Goal: Information Seeking & Learning: Check status

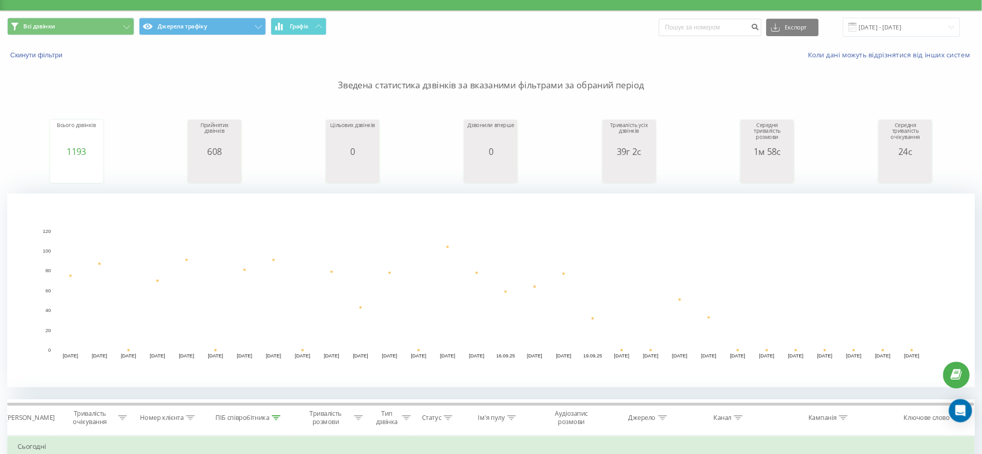
scroll to position [413, 0]
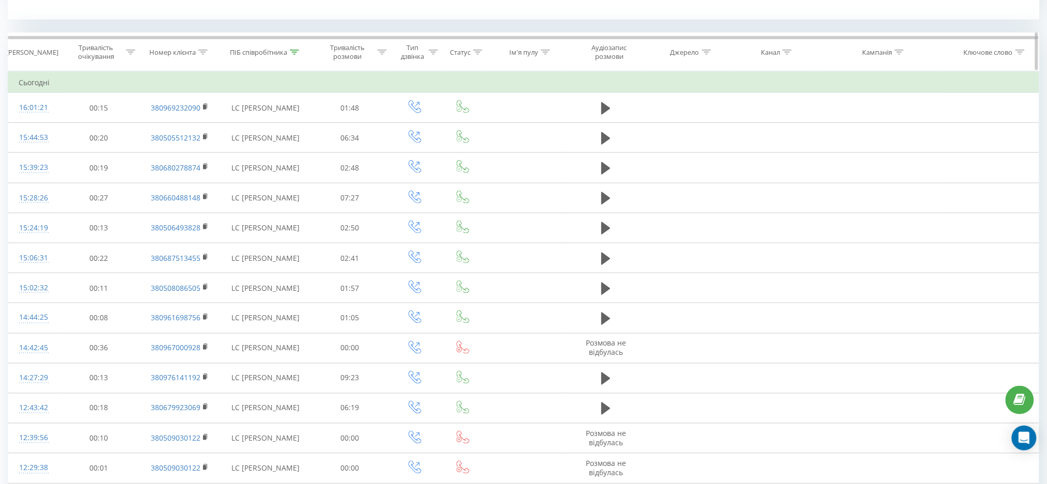
click at [293, 50] on icon at bounding box center [294, 52] width 9 height 5
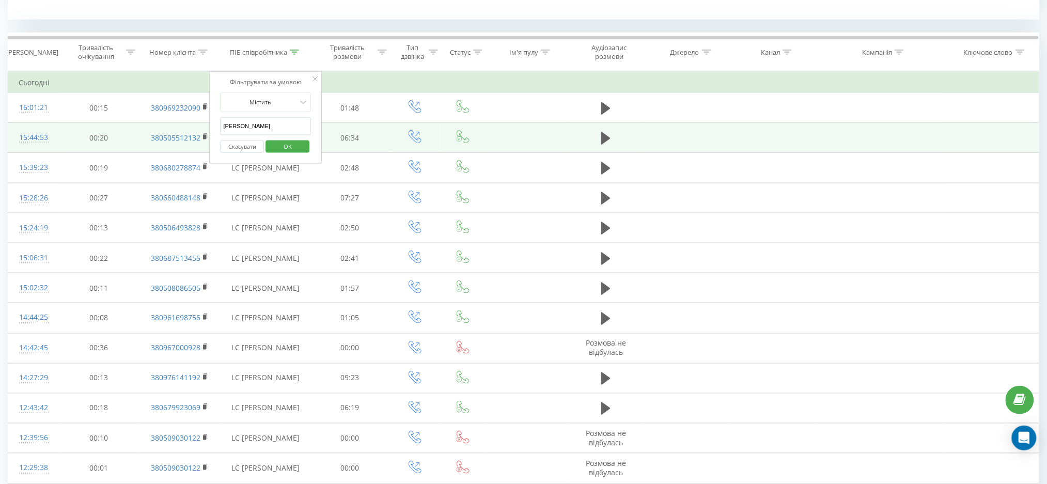
drag, startPoint x: 254, startPoint y: 127, endPoint x: 207, endPoint y: 127, distance: 47.0
click at [207, 127] on table "Фільтрувати за умовою Дорівнює Скасувати OK Фільтрувати за умовою Містить Скасу…" at bounding box center [524, 457] width 1032 height 773
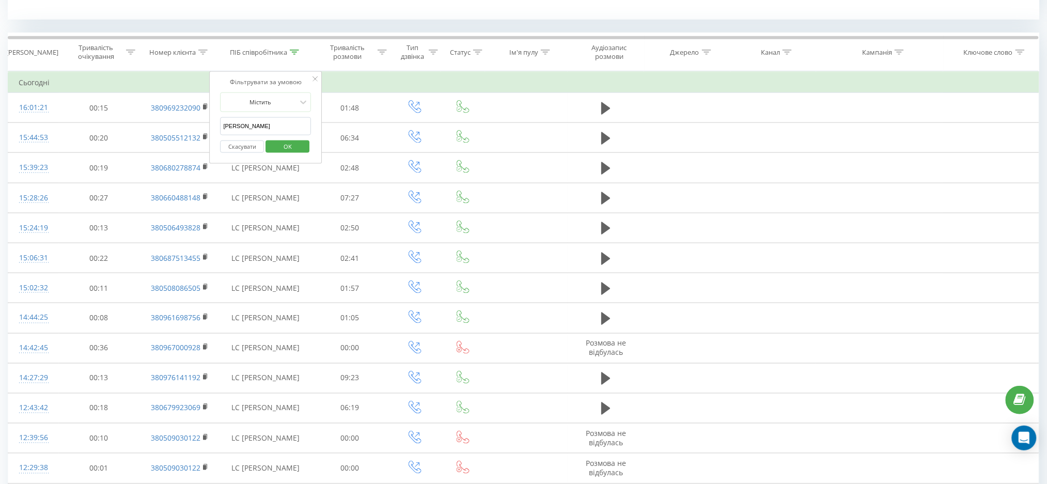
click at [267, 128] on input "Верхогляд" at bounding box center [266, 126] width 91 height 18
drag, startPoint x: 266, startPoint y: 123, endPoint x: 224, endPoint y: 121, distance: 41.9
click at [224, 121] on input "Верхогляд" at bounding box center [266, 126] width 91 height 18
click at [287, 149] on span "OK" at bounding box center [287, 146] width 29 height 16
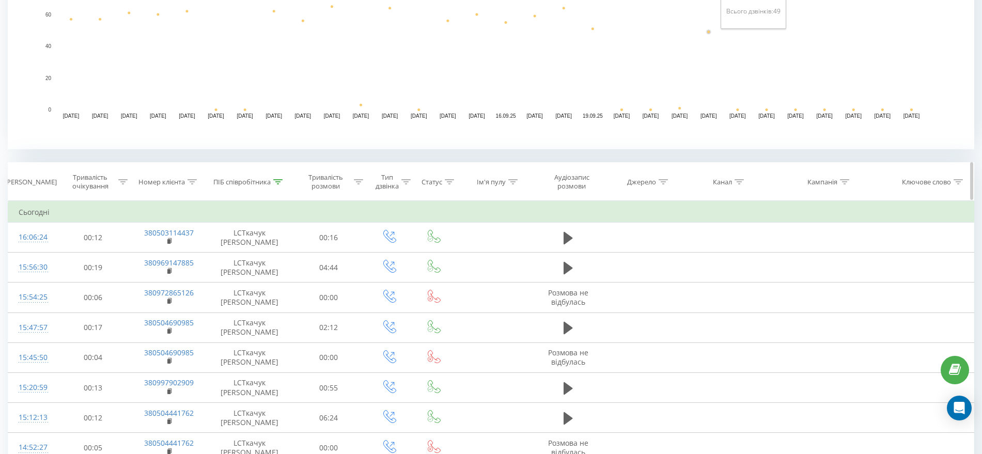
scroll to position [284, 0]
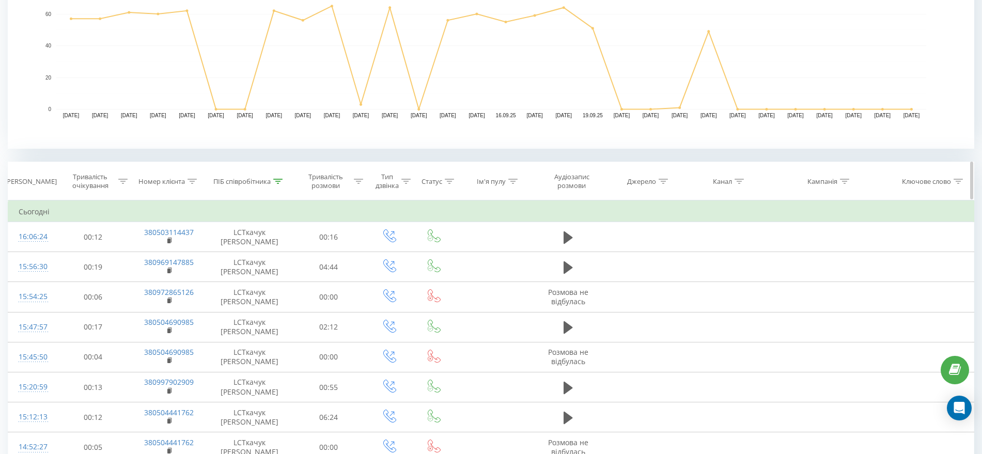
click at [276, 181] on icon at bounding box center [277, 181] width 9 height 5
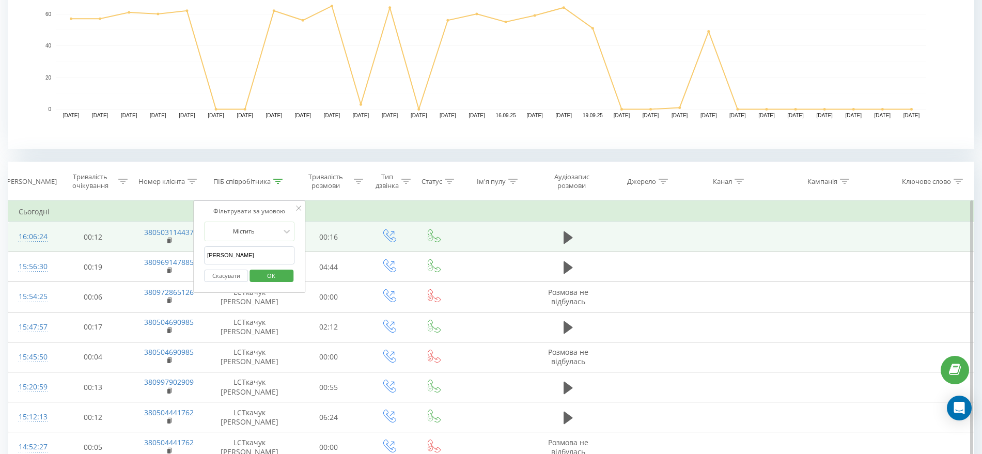
drag, startPoint x: 240, startPoint y: 258, endPoint x: 177, endPoint y: 251, distance: 63.5
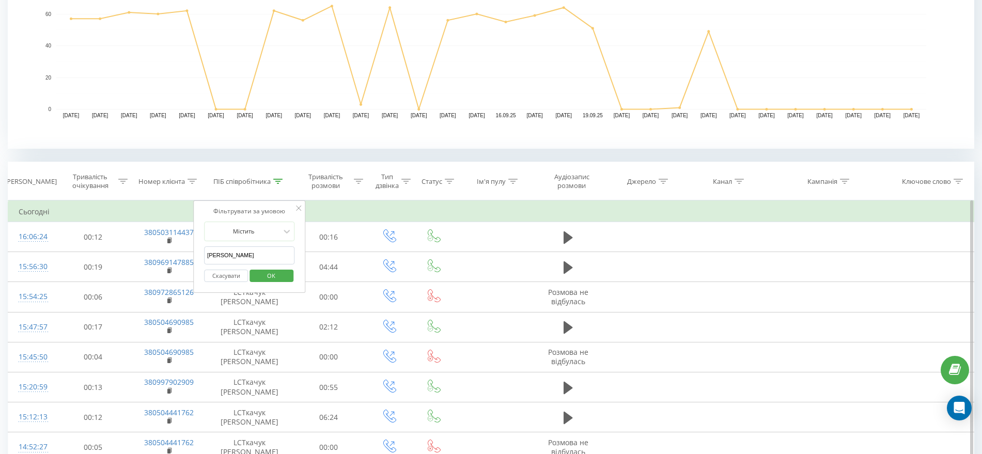
click at [258, 257] on input "Ткачук" at bounding box center [249, 255] width 91 height 18
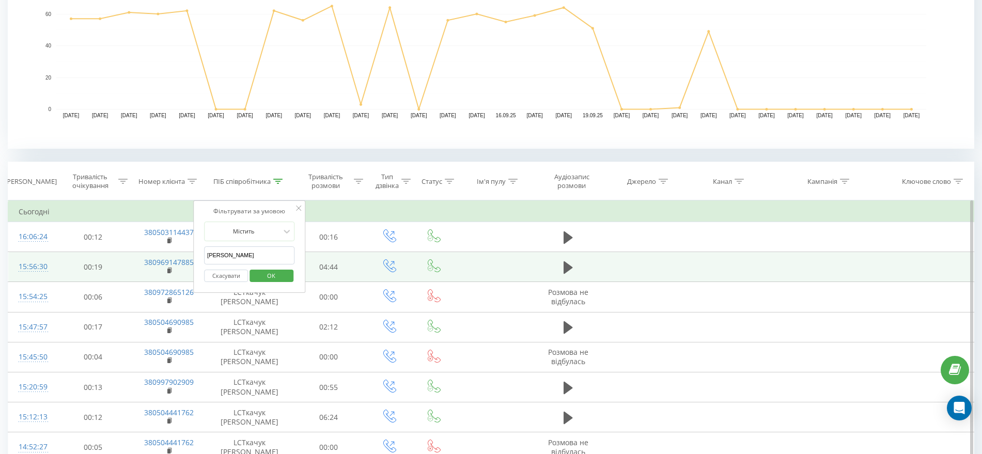
drag, startPoint x: 254, startPoint y: 255, endPoint x: 186, endPoint y: 255, distance: 67.7
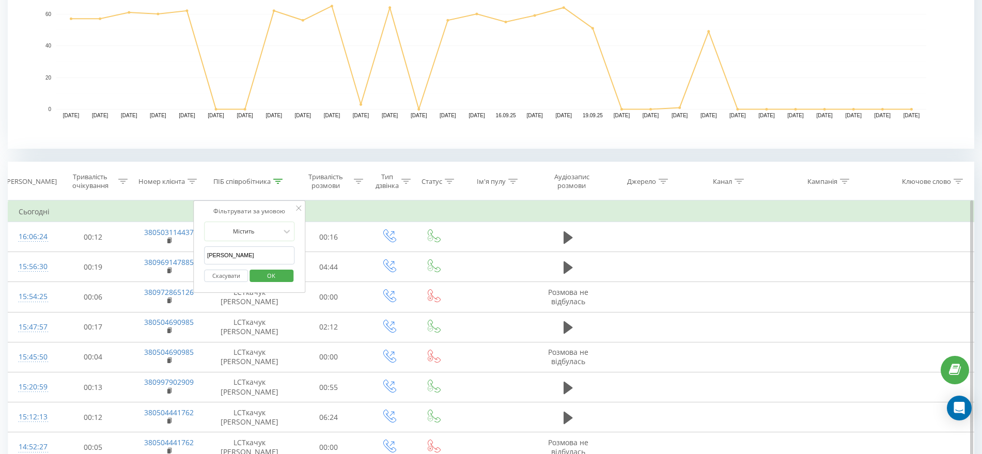
click button "OK" at bounding box center [272, 276] width 44 height 13
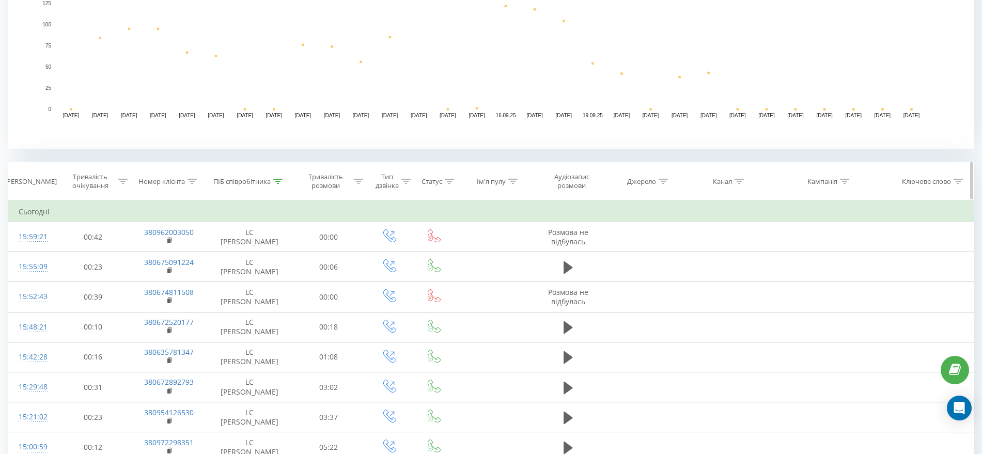
click at [278, 179] on icon at bounding box center [277, 181] width 9 height 5
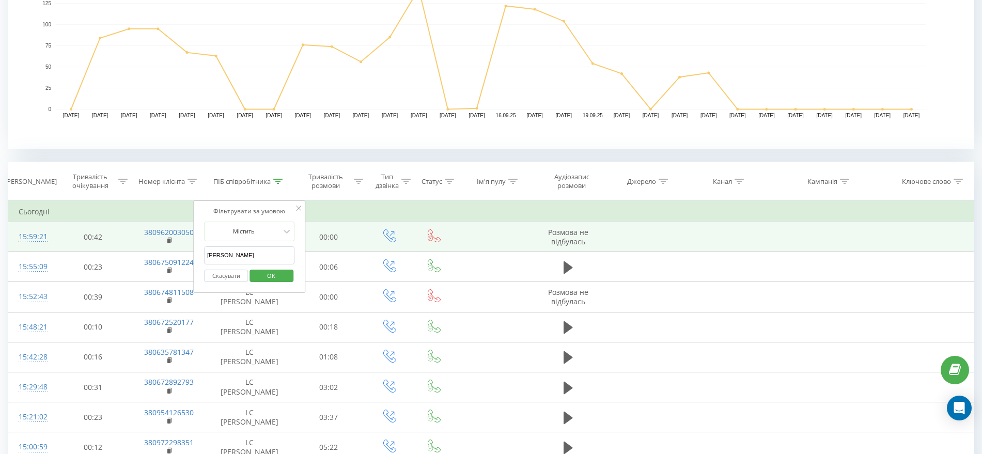
drag, startPoint x: 239, startPoint y: 257, endPoint x: 161, endPoint y: 254, distance: 77.6
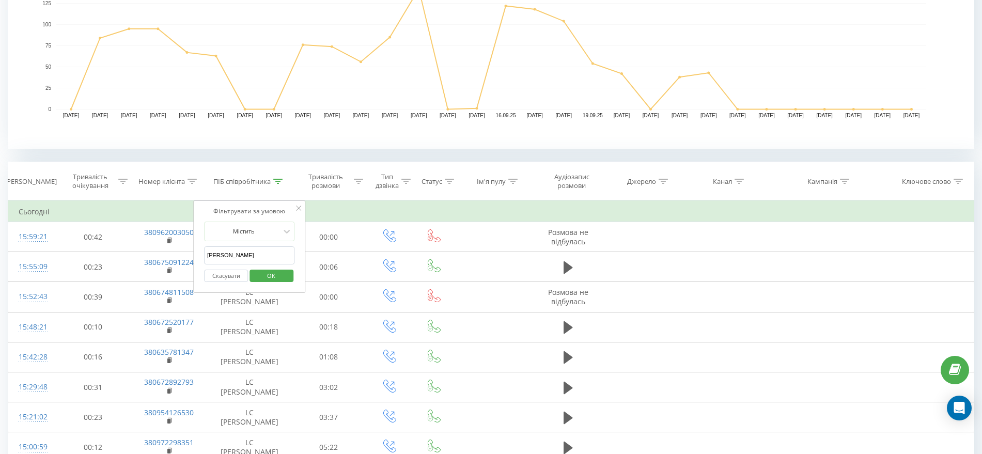
type input "верхогляд"
click at [279, 276] on span "OK" at bounding box center [271, 276] width 29 height 16
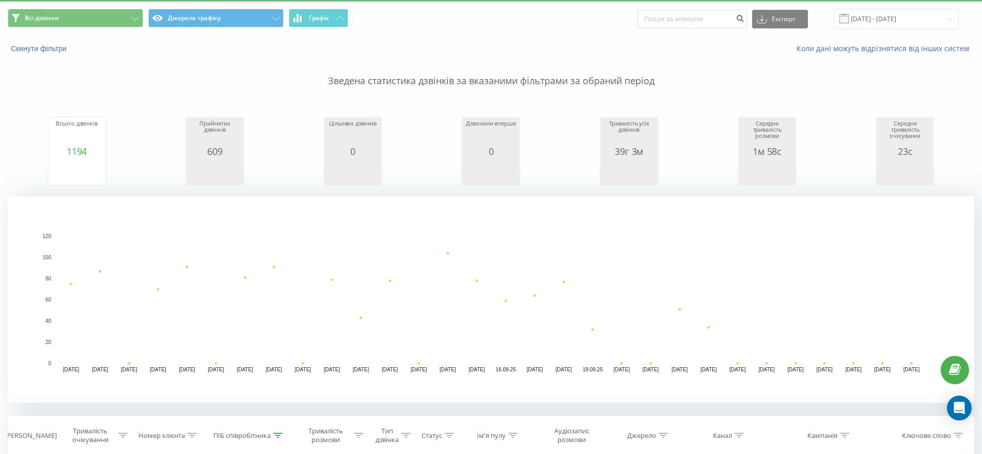
scroll to position [26, 0]
